Goal: Check status

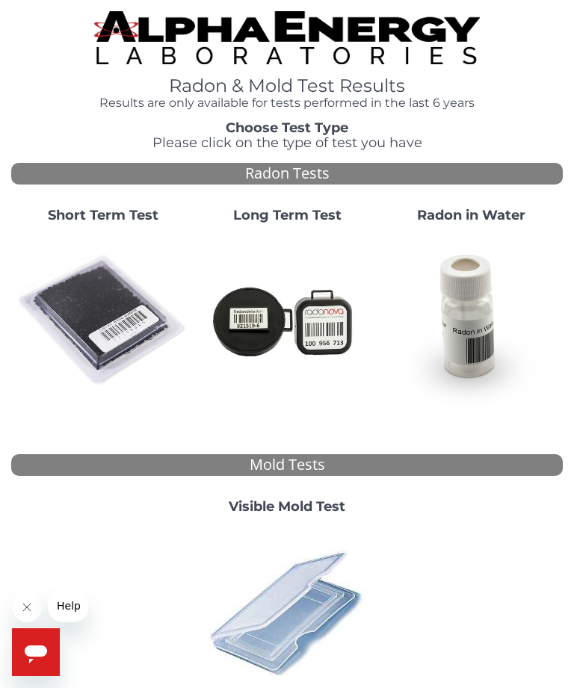
click at [118, 211] on strong "Short Term Test" at bounding box center [103, 215] width 111 height 16
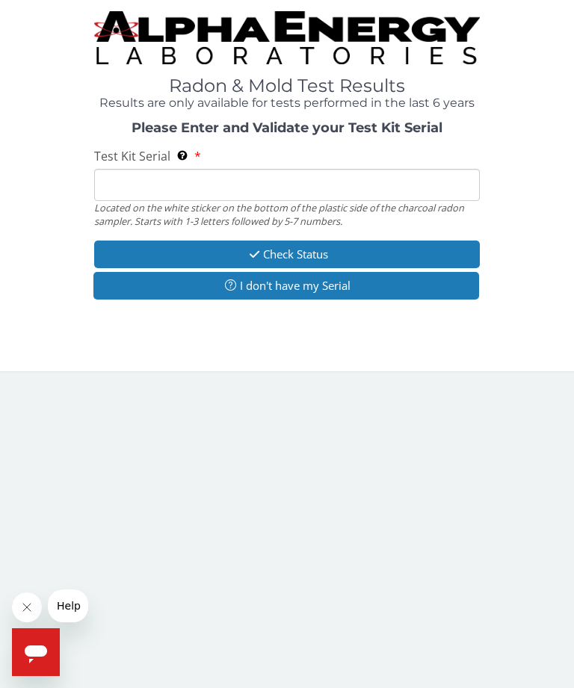
click at [283, 171] on input "Test Kit Serial Located on the white sticker on the bottom of the plastic side …" at bounding box center [287, 185] width 386 height 32
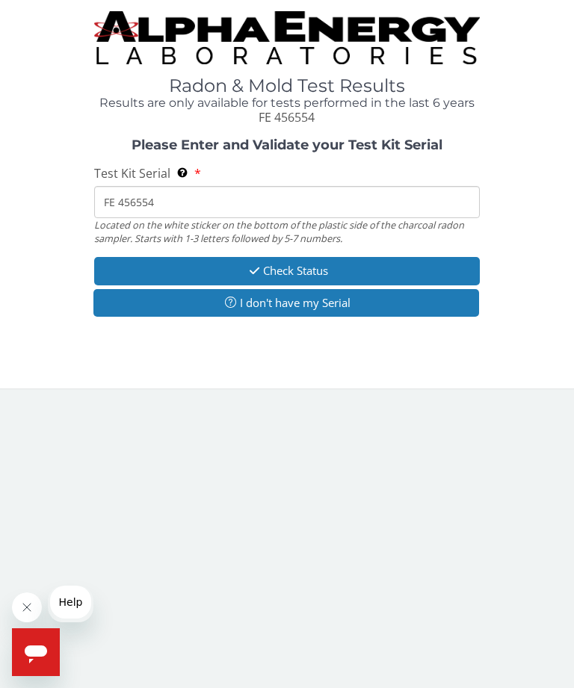
type input "FE 456554"
click at [300, 269] on button "Check Status" at bounding box center [287, 271] width 386 height 28
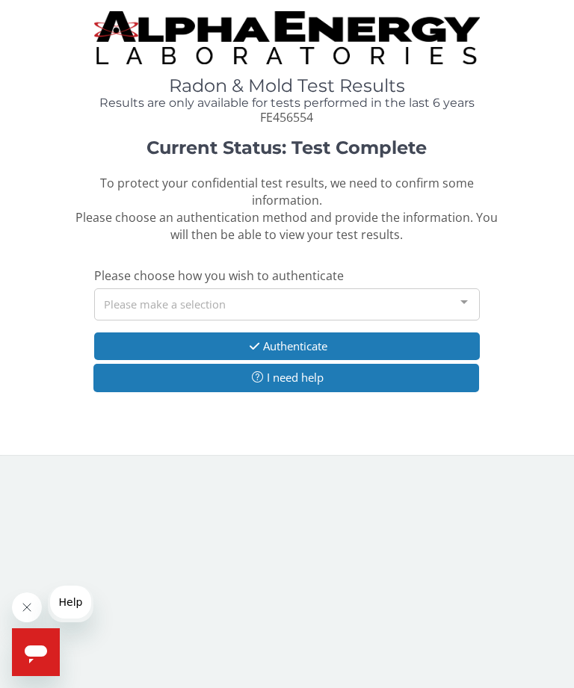
click at [462, 289] on div at bounding box center [464, 303] width 30 height 28
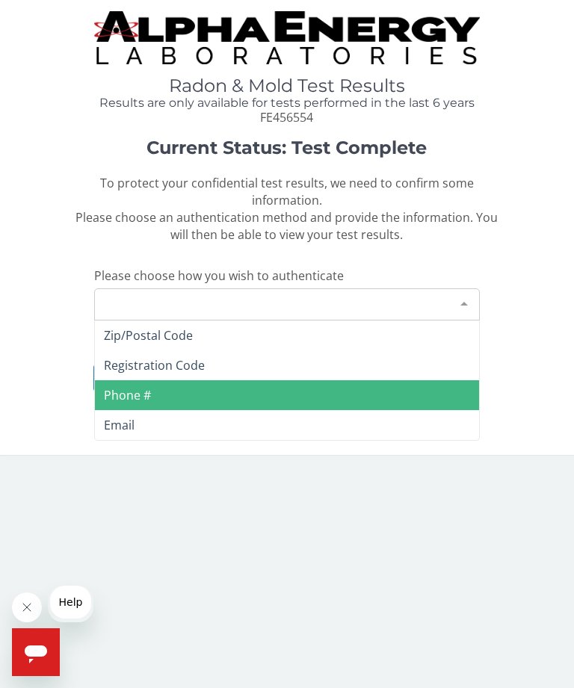
click at [186, 380] on span "Phone #" at bounding box center [287, 395] width 385 height 30
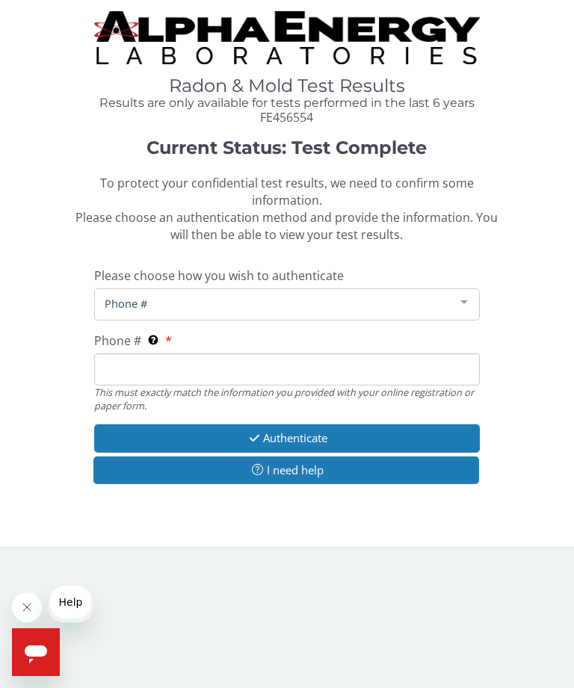
click at [201, 353] on input "Phone # This must exactly match the information you provided with your online r…" at bounding box center [287, 369] width 386 height 32
type input "319 775 2290"
click at [316, 424] on button "Authenticate" at bounding box center [287, 438] width 386 height 28
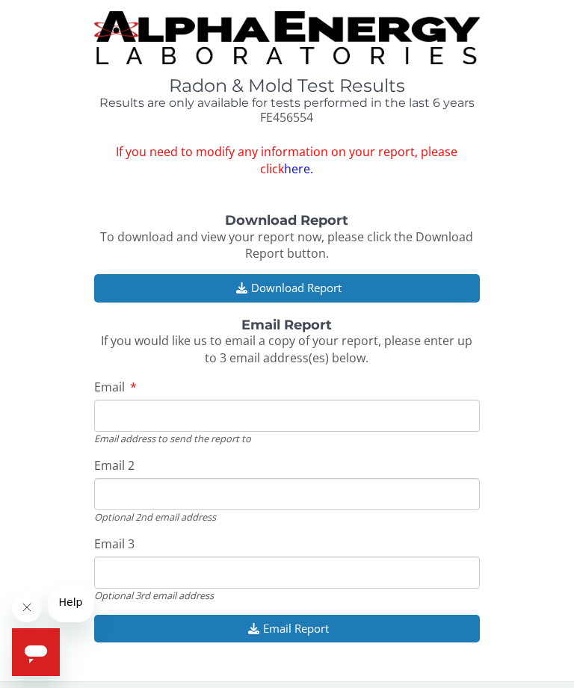
click at [232, 400] on input "Email" at bounding box center [287, 416] width 386 height 32
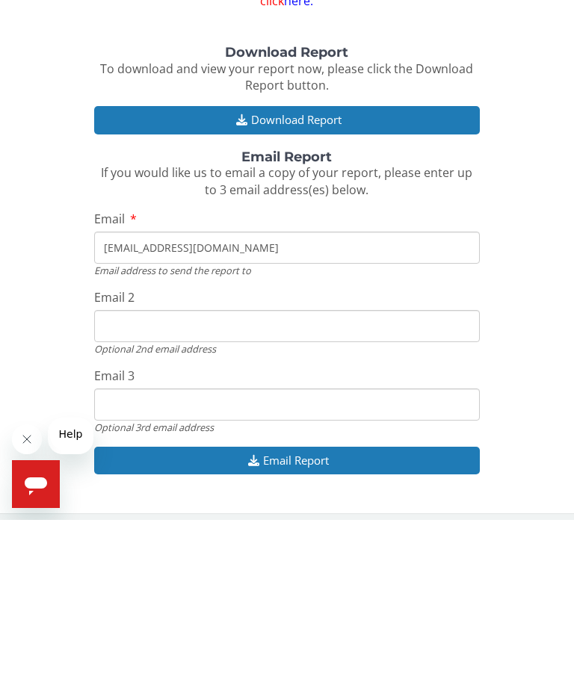
type input "Dmjtmatthews1994@gmail.com"
click at [217, 478] on input "Email 2" at bounding box center [287, 494] width 386 height 32
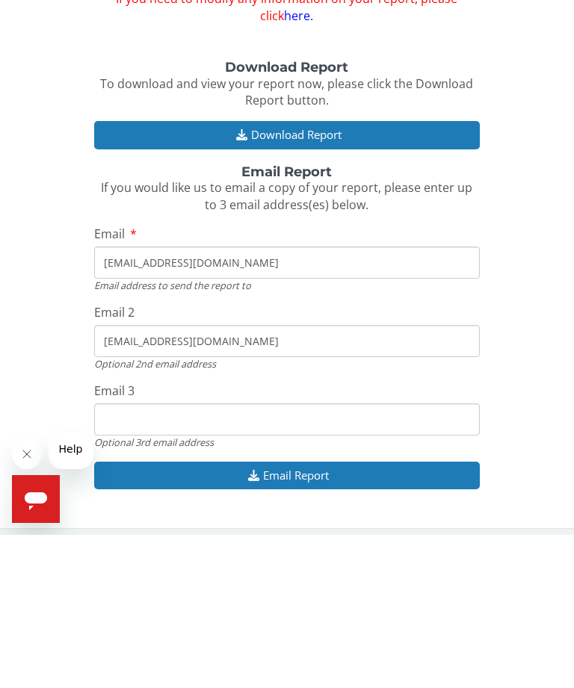
type input "Jtmatthews2013@gmail.com"
click at [193, 557] on input "Email 3" at bounding box center [287, 573] width 386 height 32
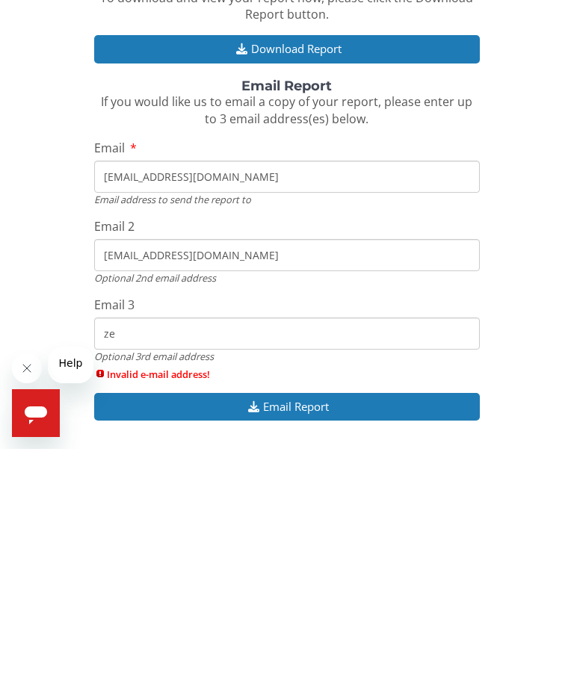
type input "z"
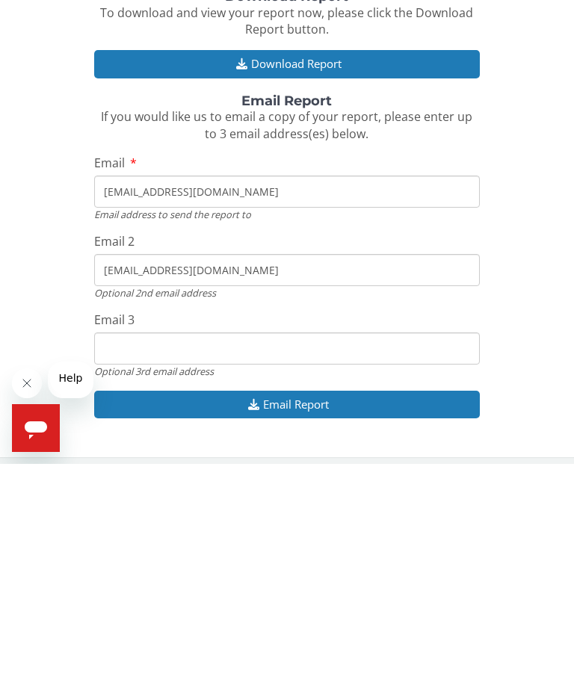
click at [302, 615] on button "Email Report" at bounding box center [287, 629] width 386 height 28
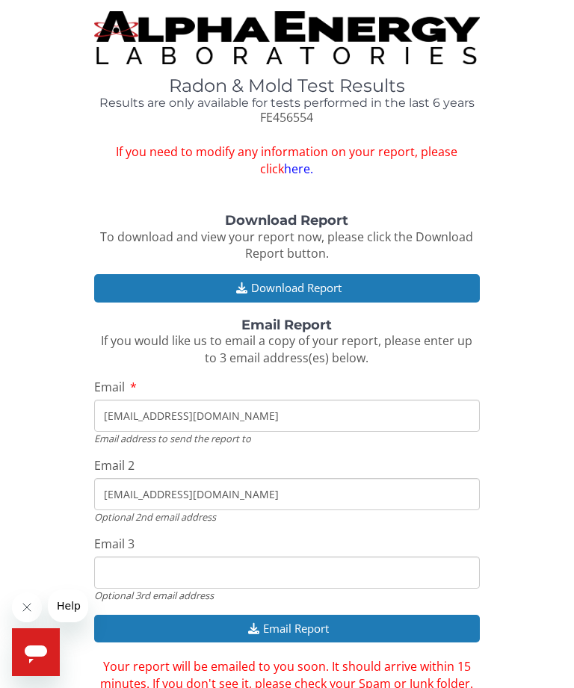
click at [246, 274] on button "Download Report" at bounding box center [287, 288] width 386 height 28
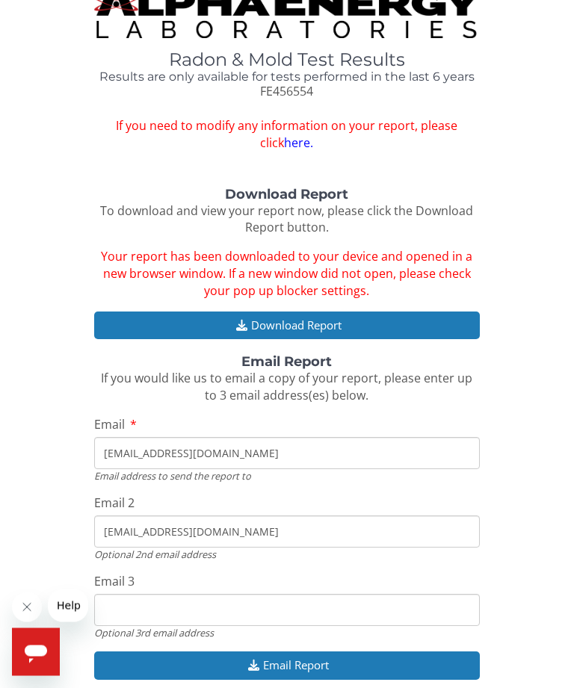
scroll to position [61, 0]
